Goal: Task Accomplishment & Management: Manage account settings

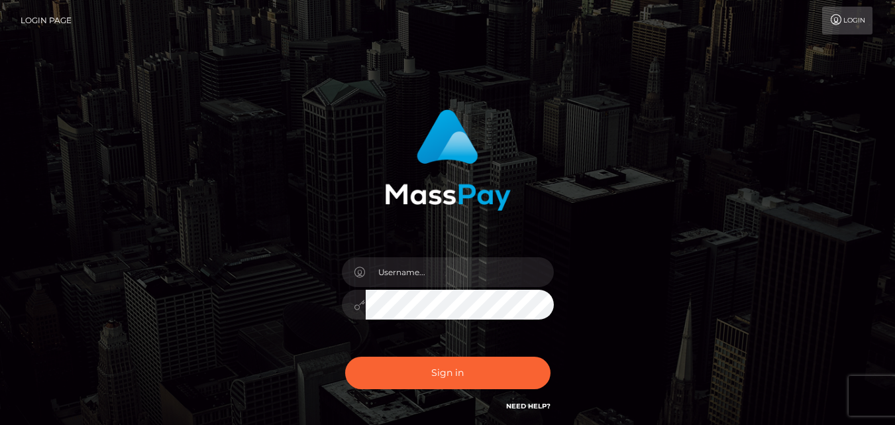
click at [148, 265] on div "Sign in" at bounding box center [447, 267] width 755 height 337
click at [420, 278] on input "text" at bounding box center [460, 272] width 188 height 30
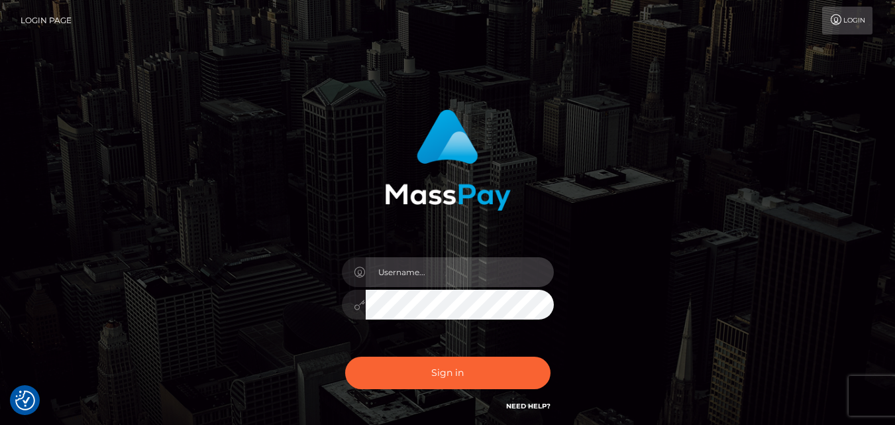
type input "carolynjo@protonmail.com"
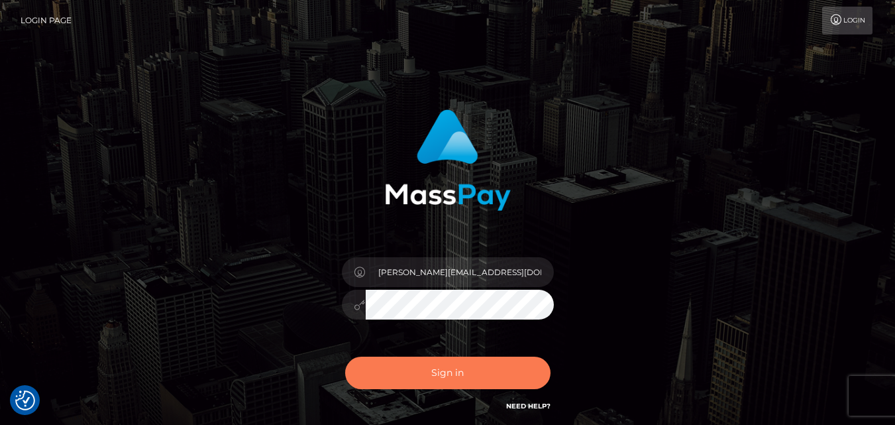
click at [422, 375] on button "Sign in" at bounding box center [447, 372] width 205 height 32
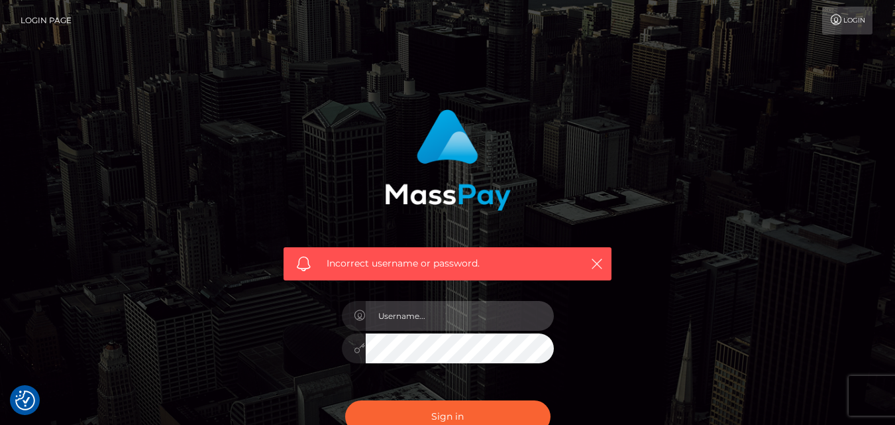
click at [408, 316] on input "text" at bounding box center [460, 316] width 188 height 30
type input "[PERSON_NAME][EMAIL_ADDRESS][DOMAIN_NAME]"
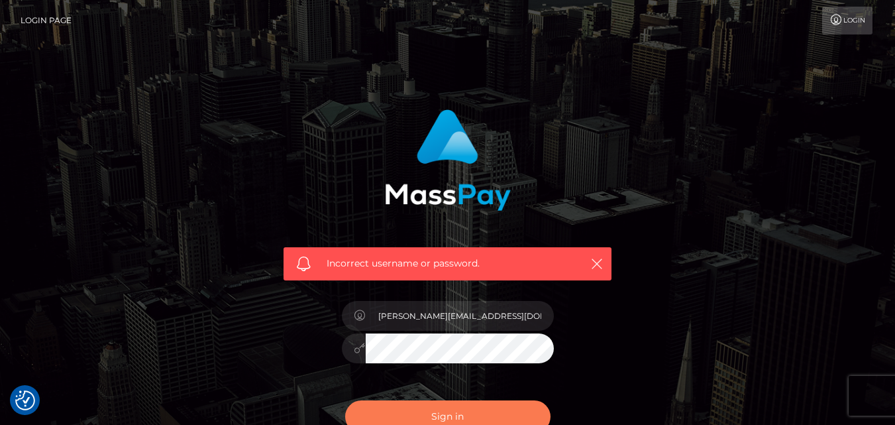
click at [493, 411] on button "Sign in" at bounding box center [447, 416] width 205 height 32
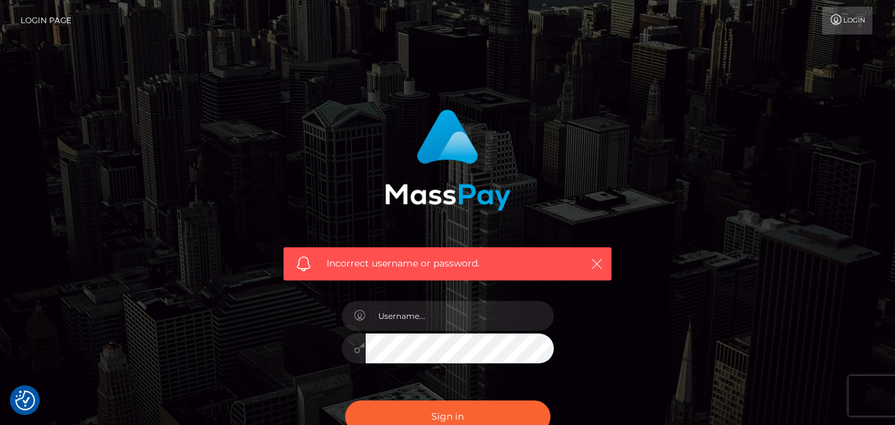
click at [596, 262] on icon "button" at bounding box center [596, 263] width 13 height 13
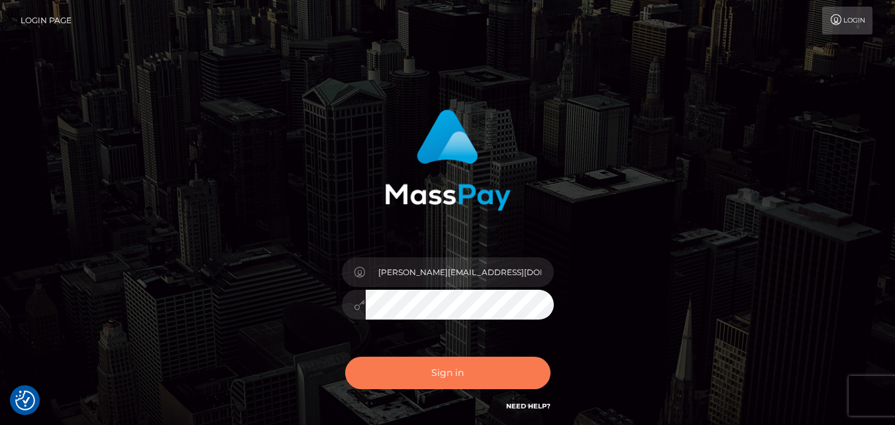
click at [463, 364] on button "Sign in" at bounding box center [447, 372] width 205 height 32
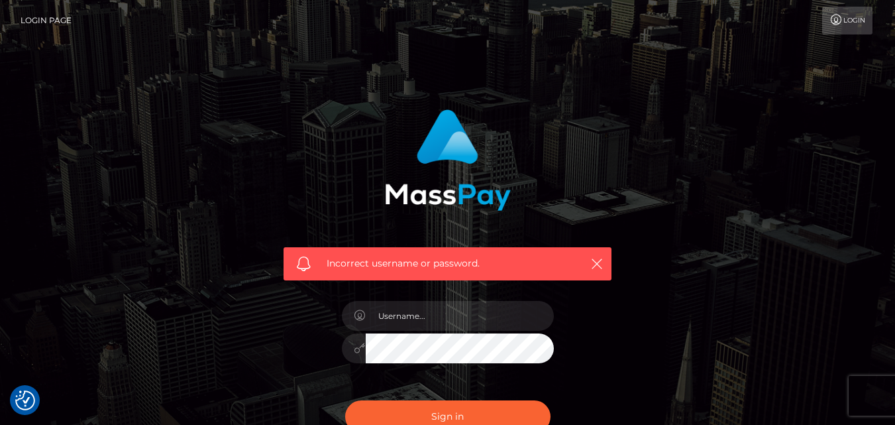
click at [856, 19] on link "Login" at bounding box center [847, 21] width 50 height 28
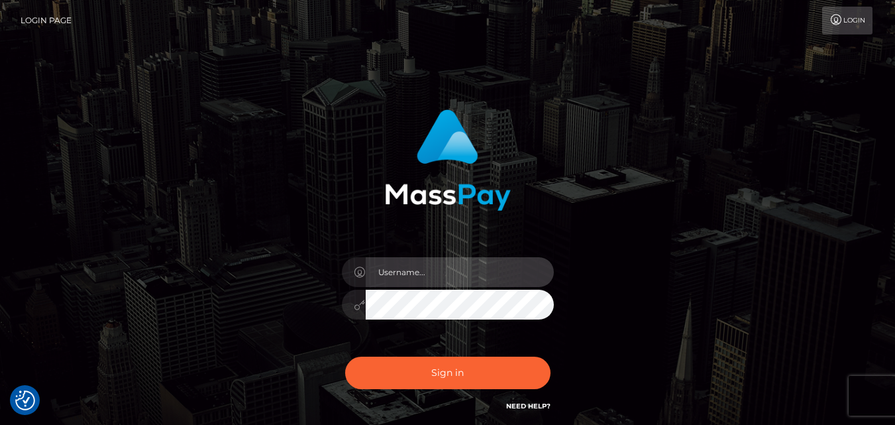
click at [434, 278] on input "text" at bounding box center [460, 272] width 188 height 30
type input "carolynjo@protonmail.com"
click at [356, 304] on icon at bounding box center [359, 304] width 11 height 11
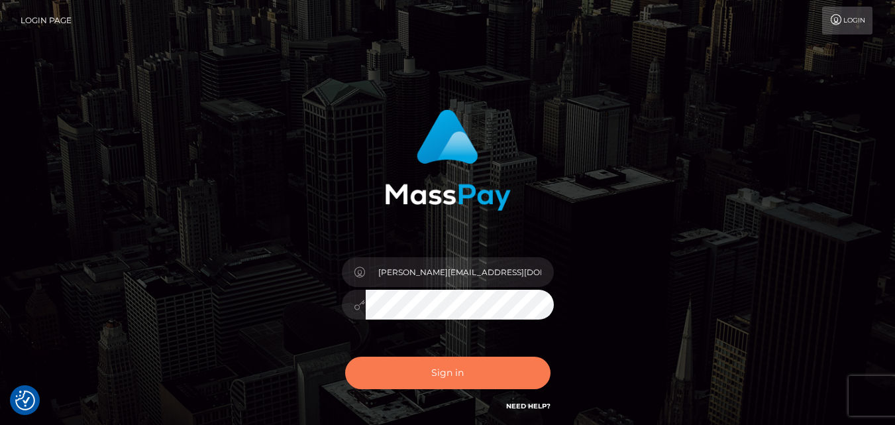
click at [456, 376] on button "Sign in" at bounding box center [447, 372] width 205 height 32
